Goal: Check status: Check status

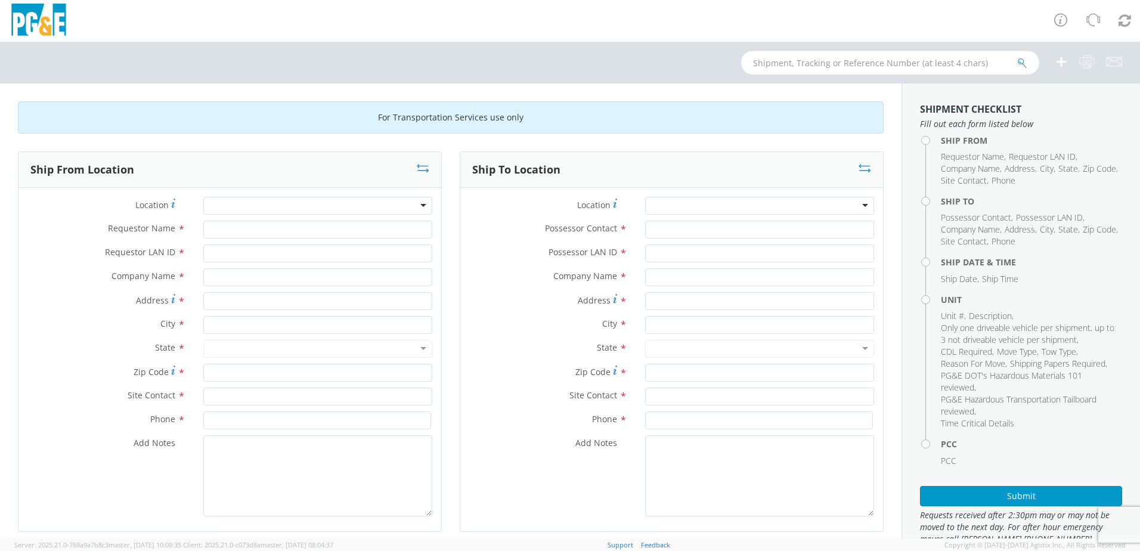
click at [801, 64] on input "text" at bounding box center [890, 63] width 298 height 24
click at [1017, 57] on button "submit" at bounding box center [1022, 64] width 10 height 14
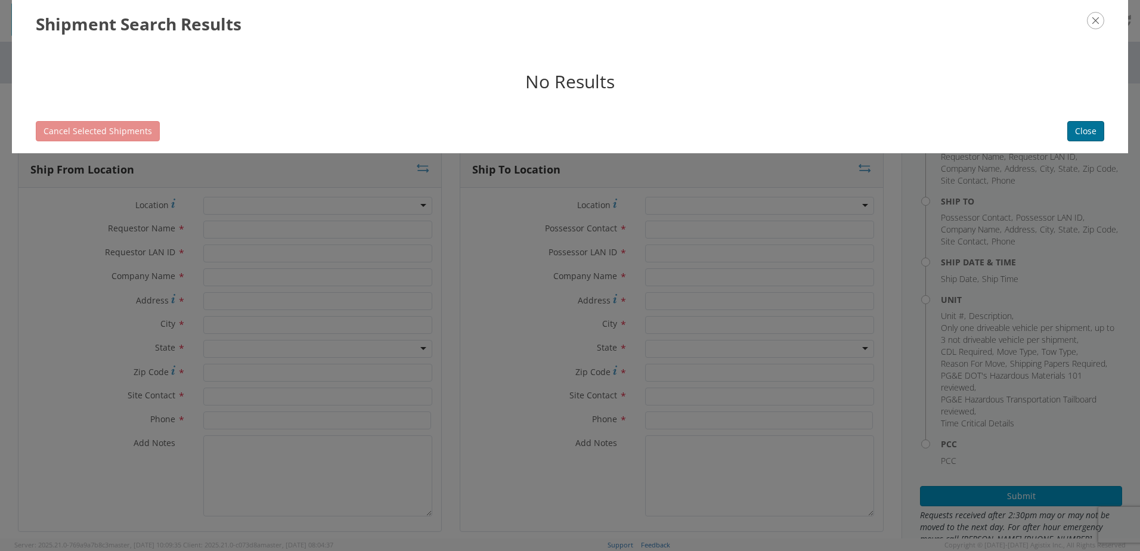
click at [1086, 131] on button "Close" at bounding box center [1086, 131] width 37 height 20
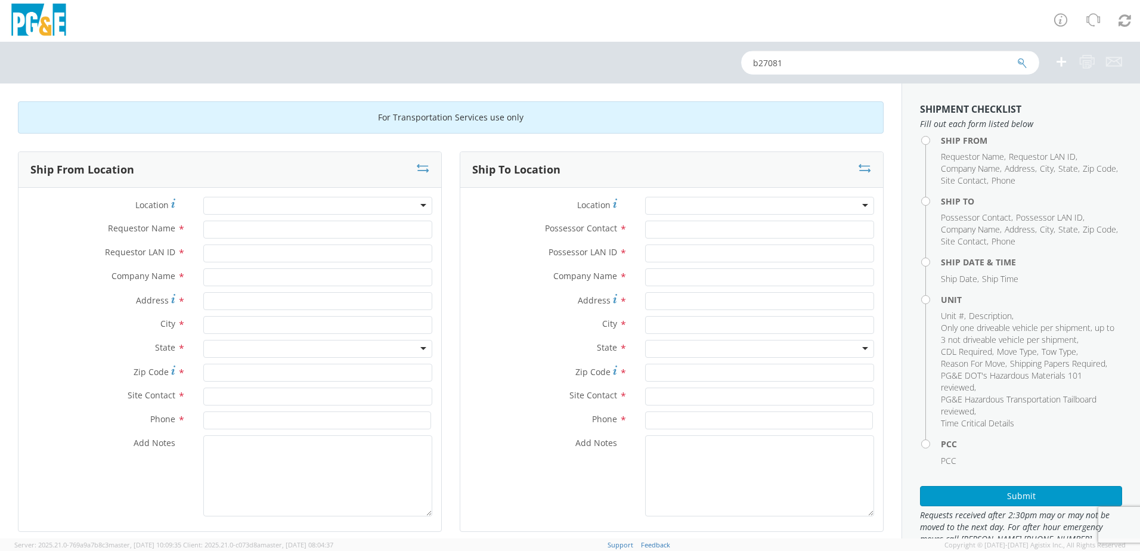
drag, startPoint x: 786, startPoint y: 60, endPoint x: 759, endPoint y: 63, distance: 26.9
click at [759, 63] on input "b27081" at bounding box center [890, 63] width 298 height 24
click at [1017, 57] on button "submit" at bounding box center [1022, 64] width 10 height 14
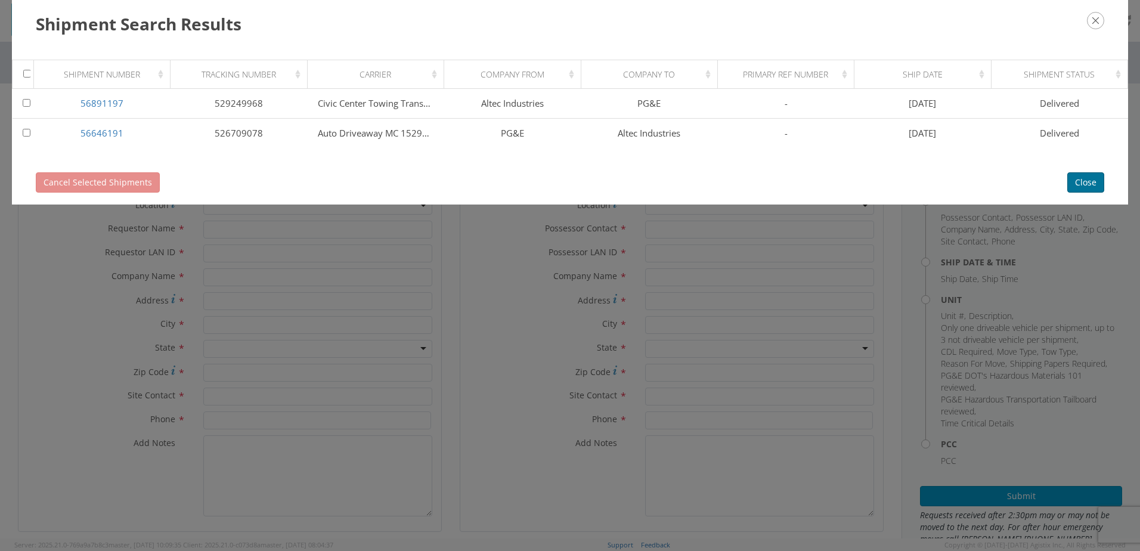
click at [1088, 181] on button "Close" at bounding box center [1086, 182] width 37 height 20
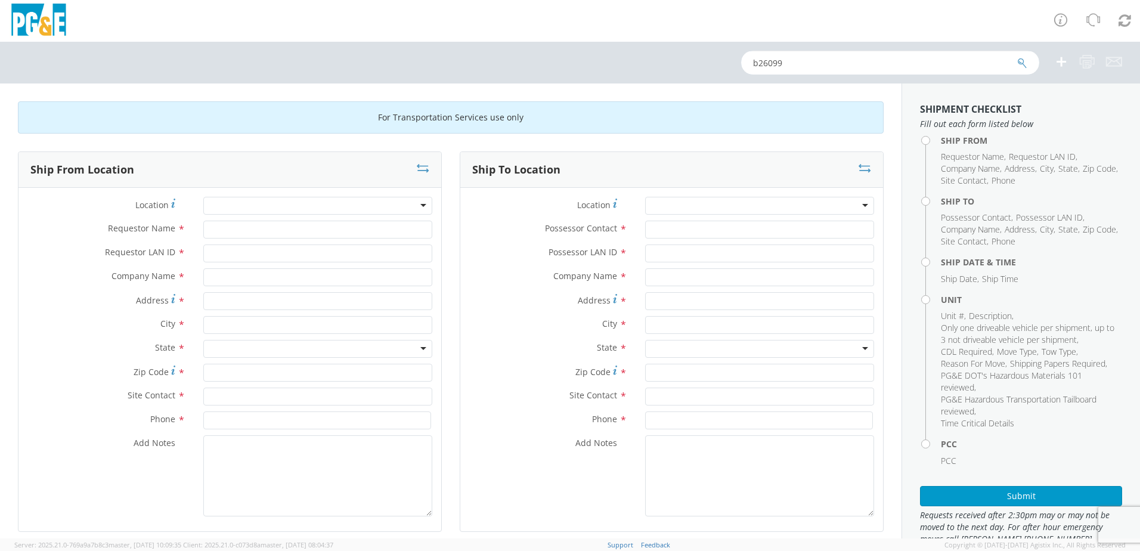
click at [799, 65] on input "b26099" at bounding box center [890, 63] width 298 height 24
type input "b27081"
click at [1017, 57] on button "submit" at bounding box center [1022, 64] width 10 height 14
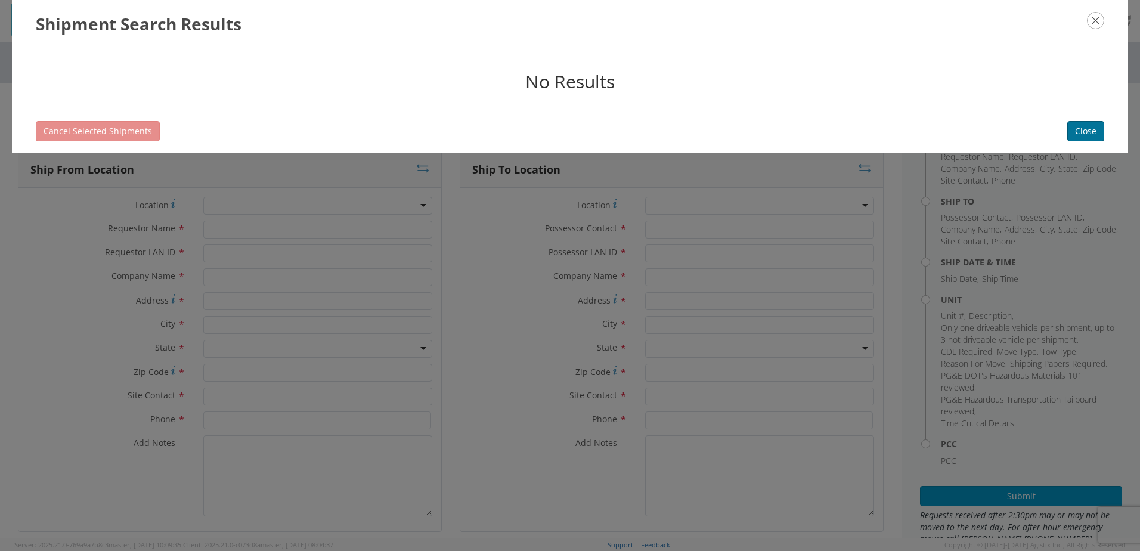
click at [1093, 131] on button "Close" at bounding box center [1086, 131] width 37 height 20
